Goal: Information Seeking & Learning: Learn about a topic

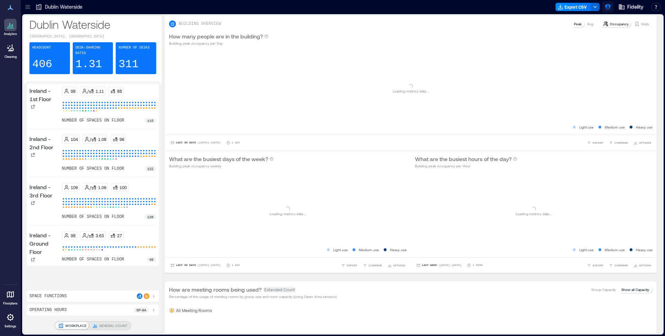
click at [610, 5] on icon "button" at bounding box center [608, 7] width 6 height 6
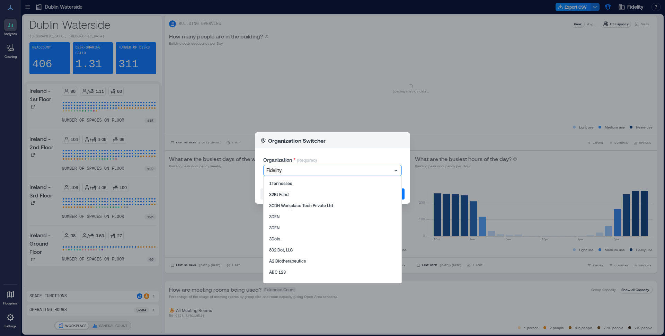
click at [300, 175] on div "Fidelity" at bounding box center [329, 171] width 127 height 10
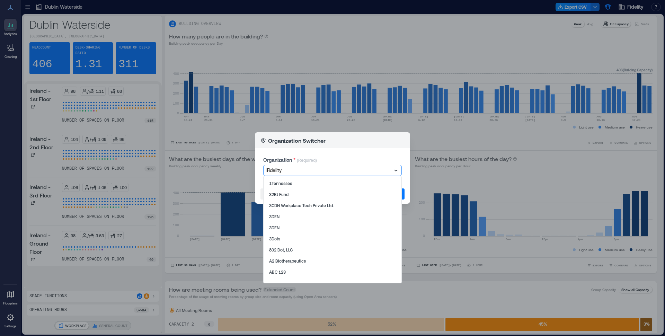
type input "***"
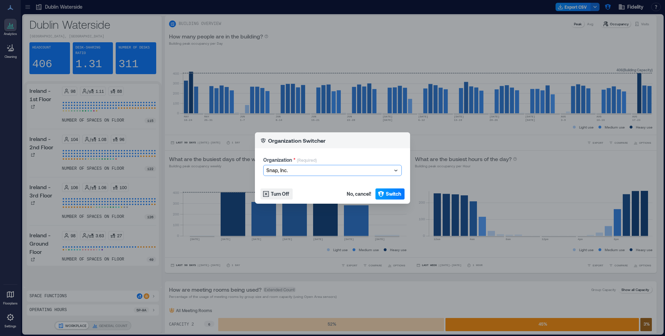
click at [397, 196] on span "Switch" at bounding box center [393, 193] width 15 height 7
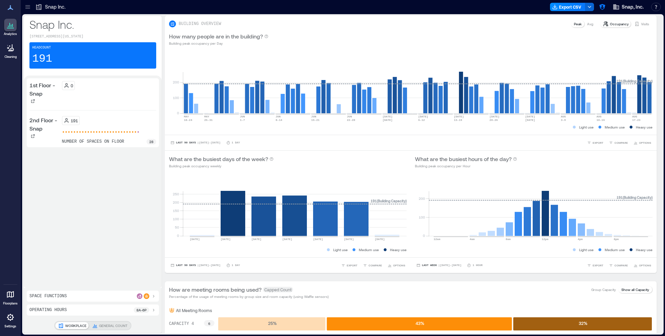
click at [30, 8] on icon at bounding box center [27, 6] width 7 height 7
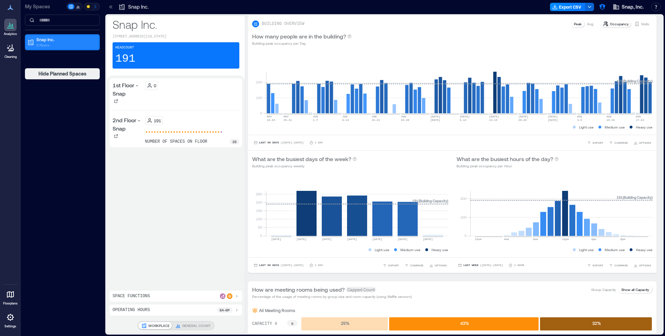
click at [38, 40] on p "Snap Inc." at bounding box center [65, 40] width 58 height 6
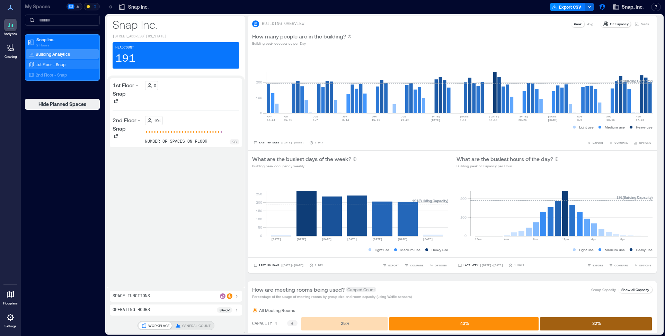
click at [53, 63] on p "1st Floor - Snap" at bounding box center [51, 65] width 30 height 6
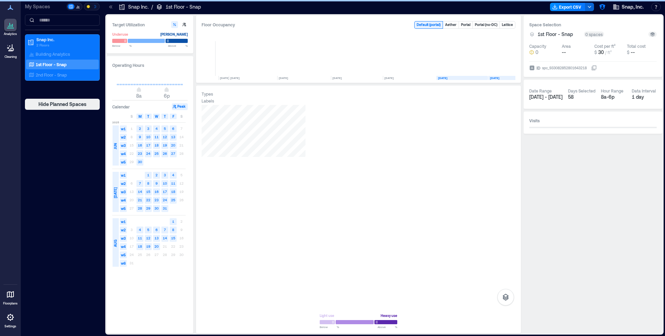
scroll to position [0, 63]
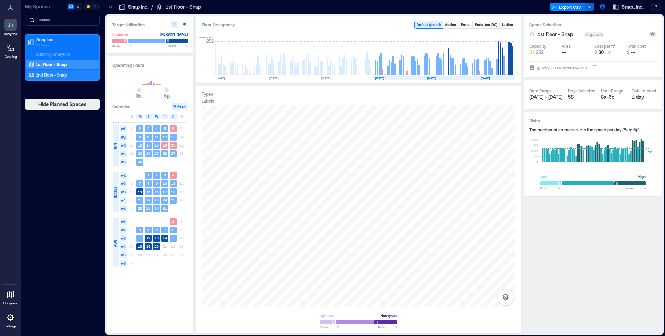
click at [78, 73] on div "2nd Floor - Snap" at bounding box center [60, 74] width 67 height 7
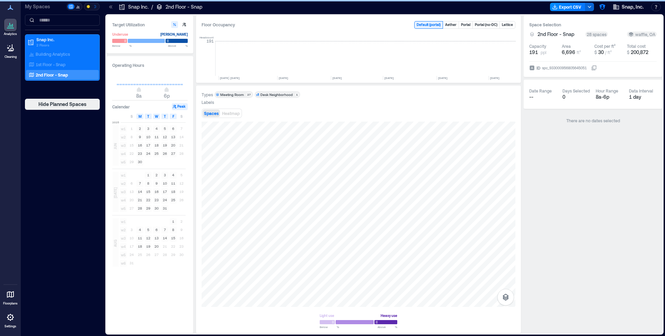
scroll to position [0, 63]
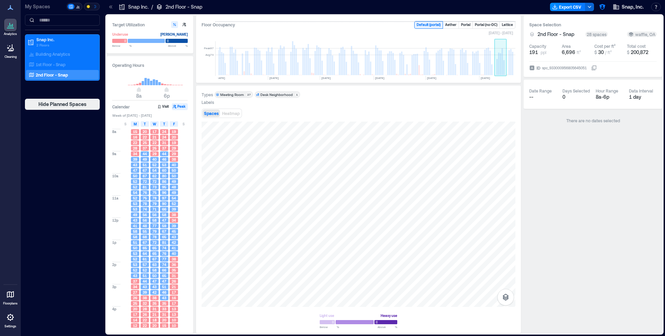
click at [503, 59] on rect at bounding box center [500, 58] width 12 height 35
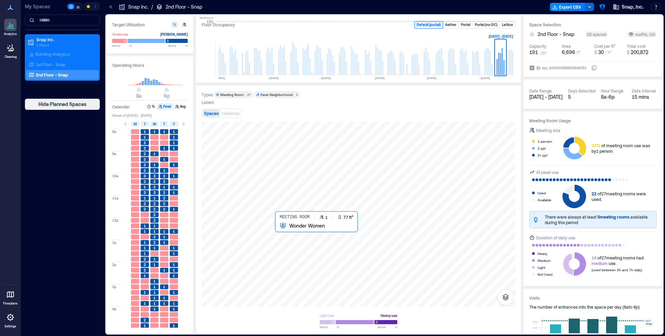
click at [281, 230] on div at bounding box center [359, 214] width 314 height 185
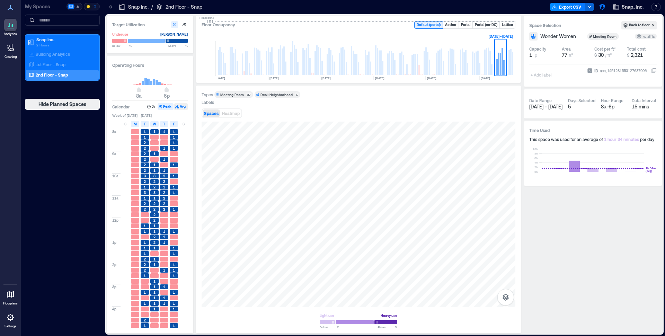
click at [179, 105] on button "Avg" at bounding box center [181, 106] width 14 height 7
